Goal: Information Seeking & Learning: Check status

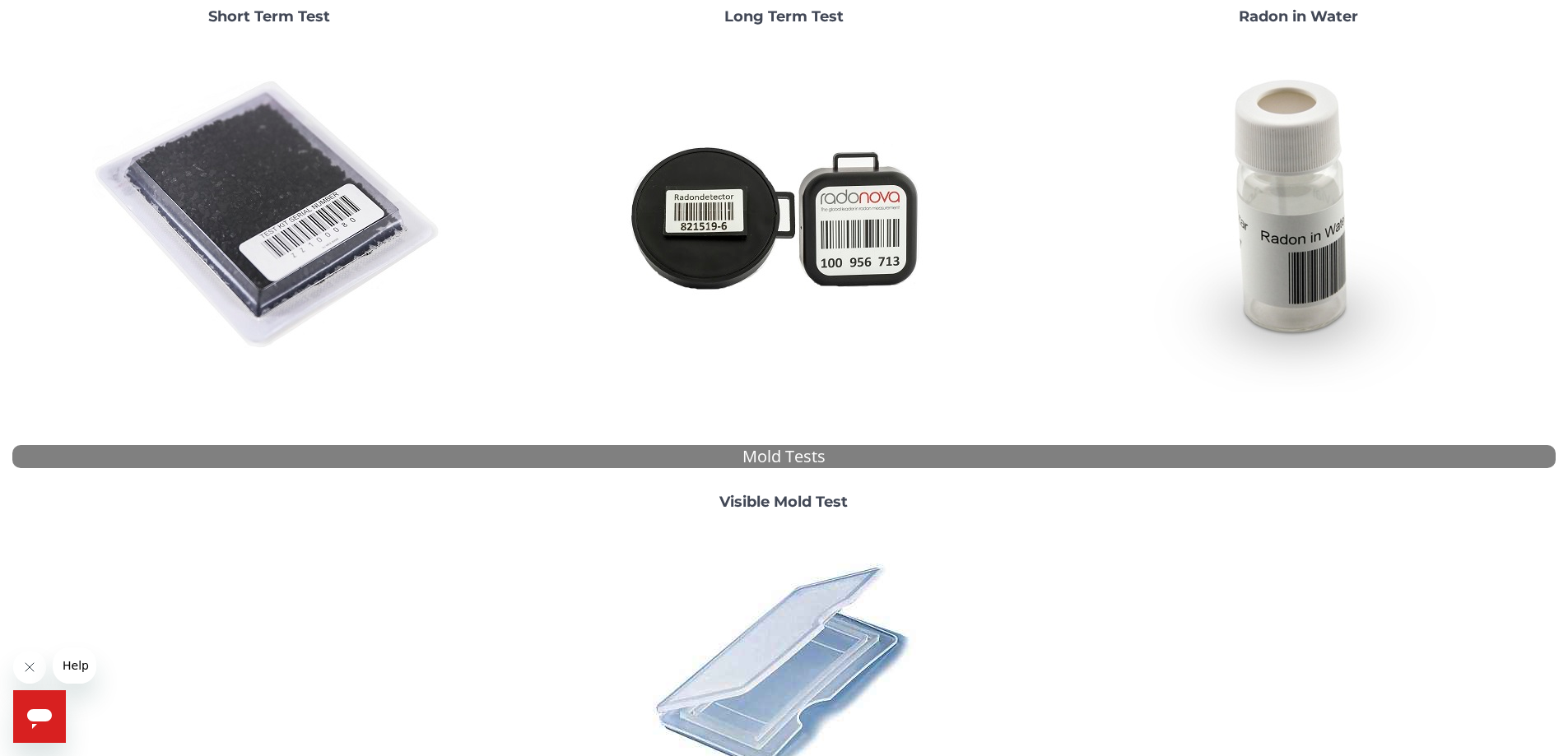
scroll to position [446, 0]
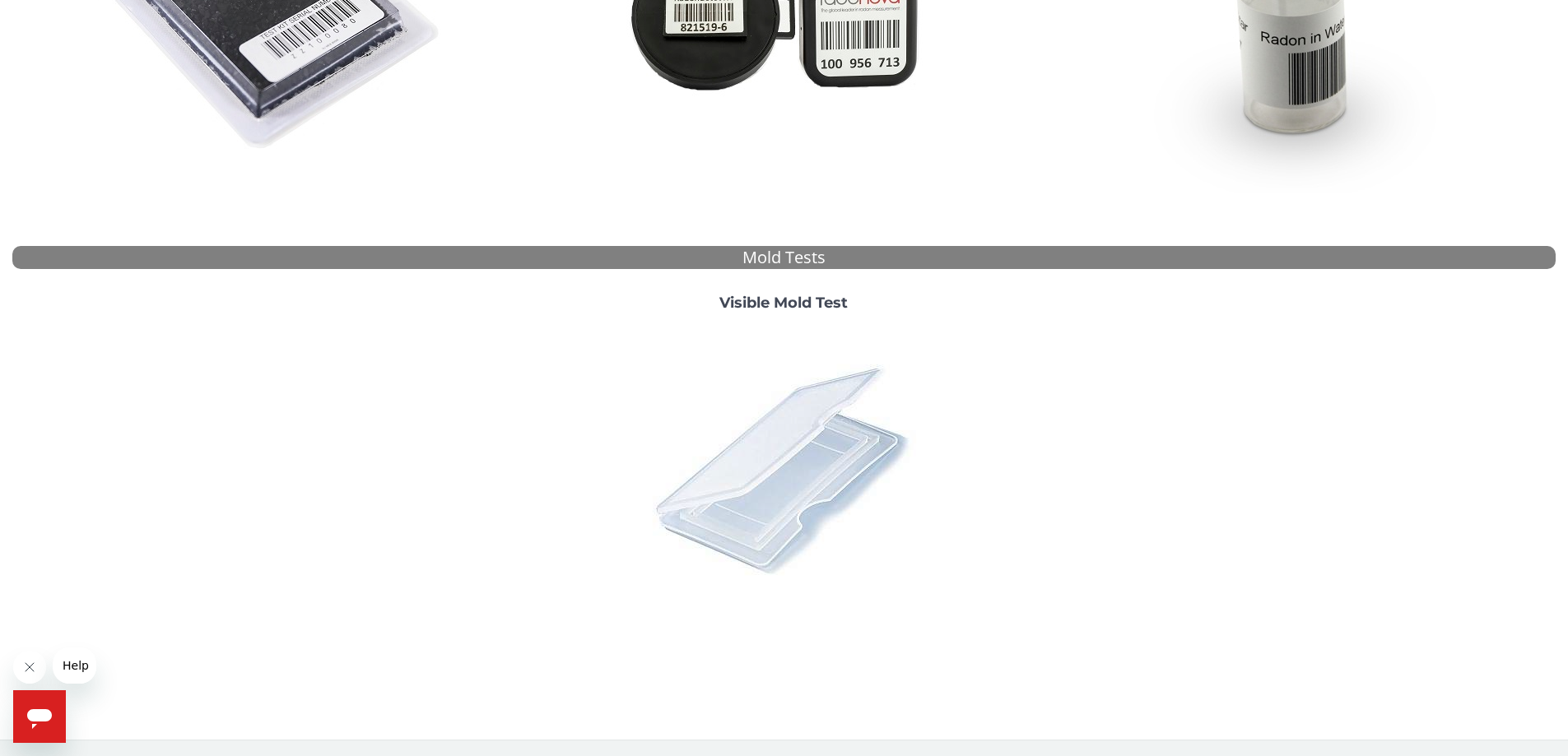
click at [755, 423] on img at bounding box center [783, 468] width 288 height 288
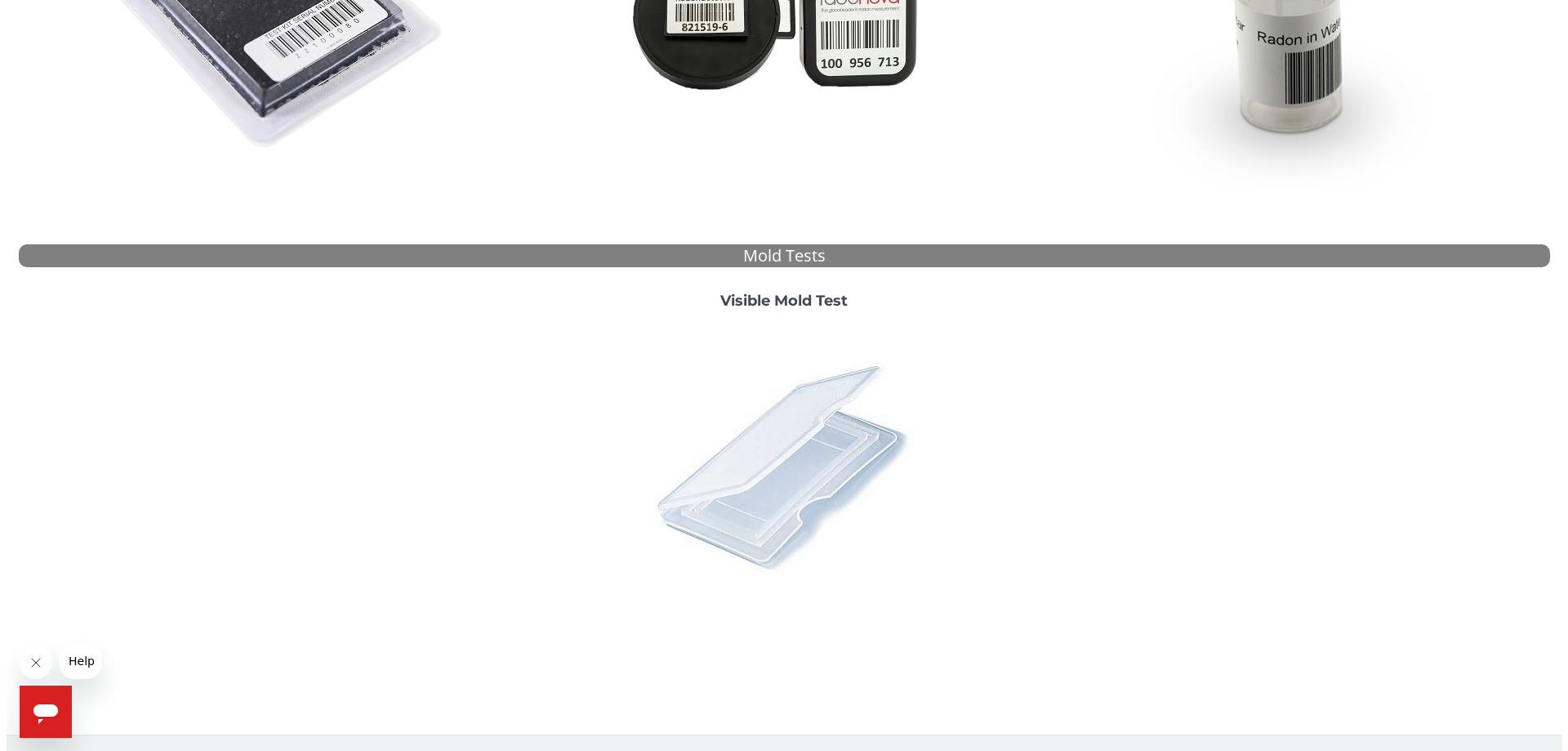
scroll to position [0, 0]
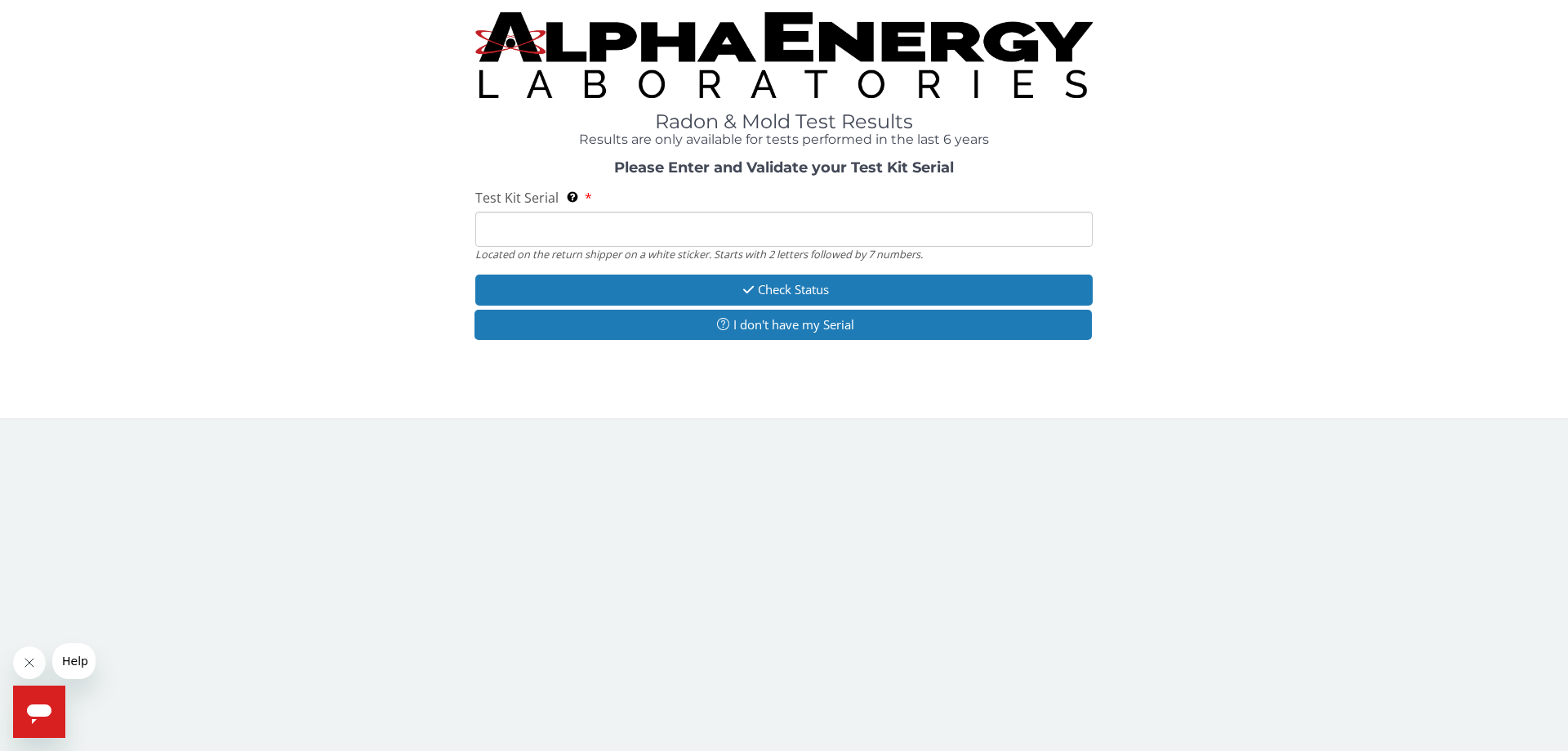
click at [509, 225] on input "Test Kit Serial Located on the return shipper on a white sticker. Starts with 2…" at bounding box center [784, 229] width 618 height 35
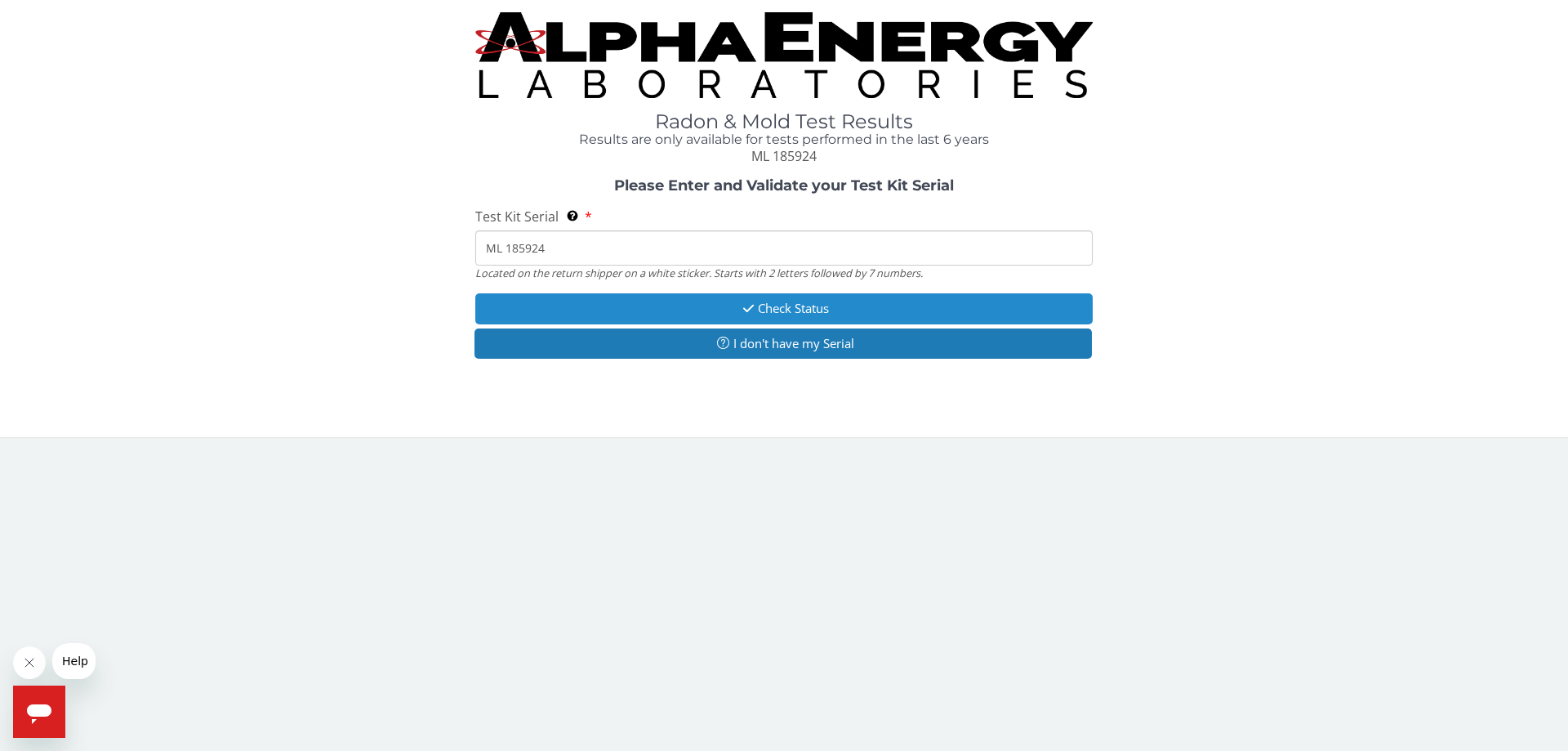
type input "ML 185924"
click at [717, 298] on button "Check Status" at bounding box center [784, 308] width 618 height 30
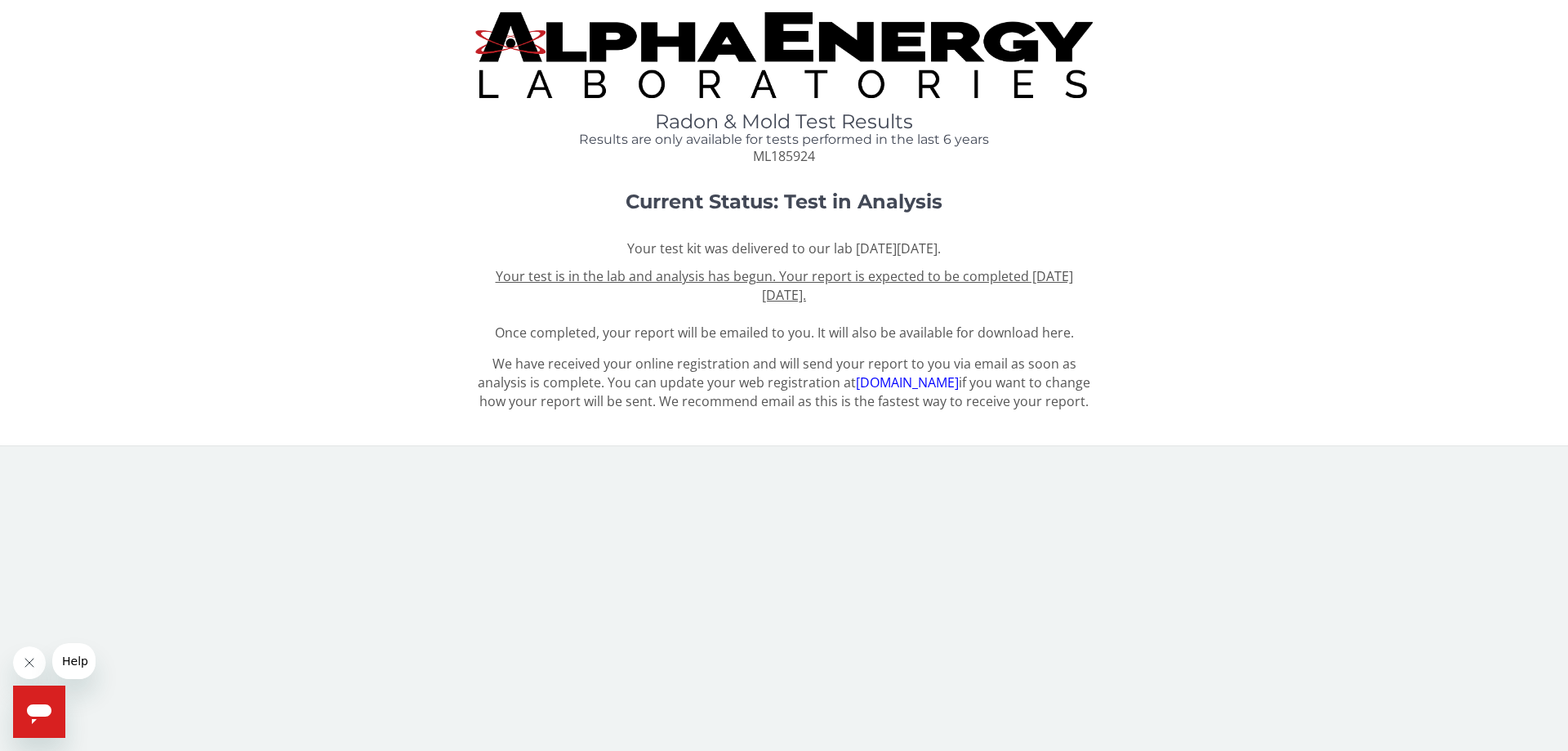
click at [761, 285] on u "Your test is in the lab and analysis has begun. Your report is expected to be c…" at bounding box center [785, 285] width 578 height 36
click at [761, 282] on u "Your test is in the lab and analysis has begun. Your report is expected to be c…" at bounding box center [785, 285] width 578 height 36
click at [904, 383] on link "[DOMAIN_NAME]" at bounding box center [907, 382] width 103 height 18
